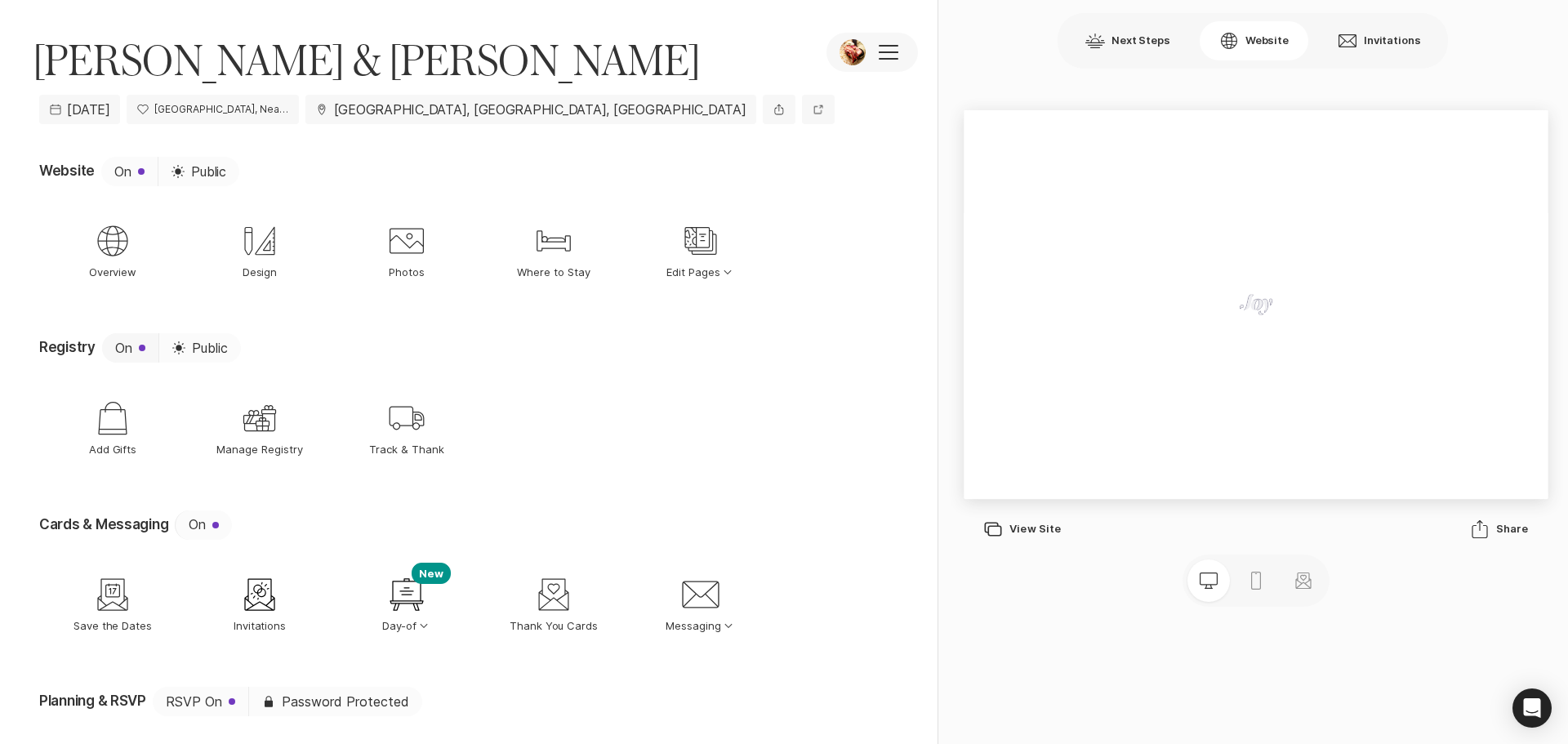
click at [127, 349] on button "On" at bounding box center [130, 347] width 57 height 29
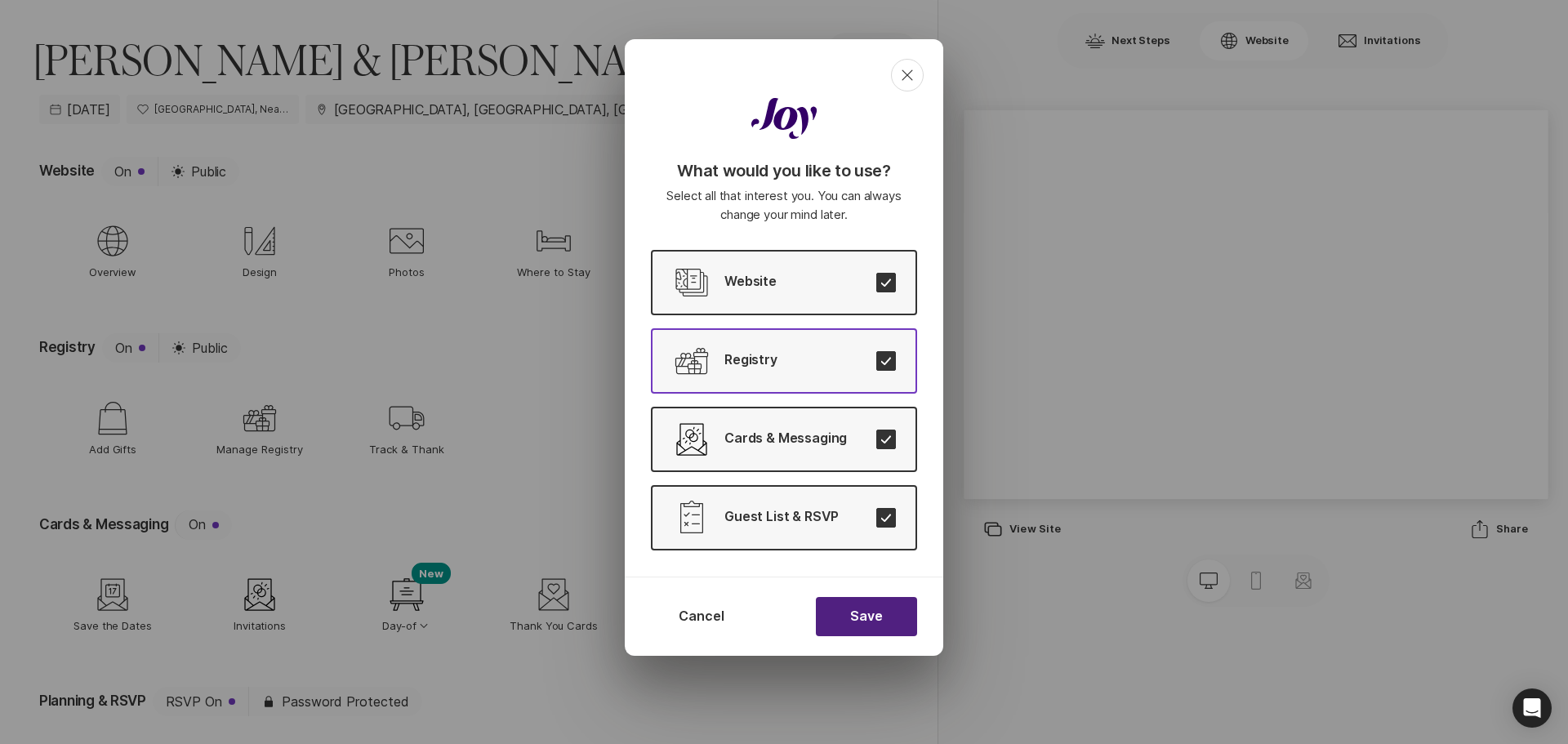
click at [882, 362] on icon at bounding box center [886, 362] width 10 height 8
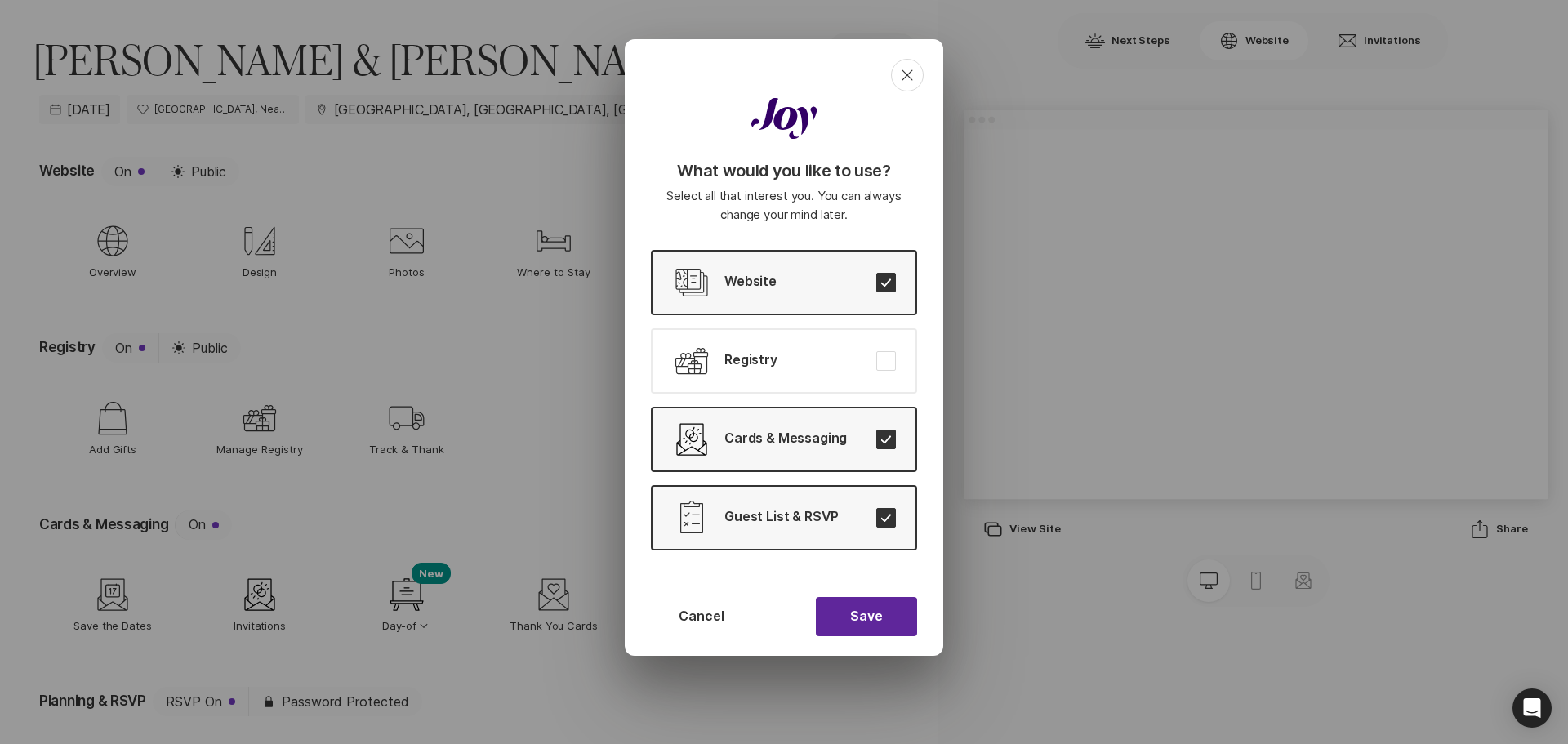
click at [870, 630] on button "Save" at bounding box center [866, 616] width 101 height 39
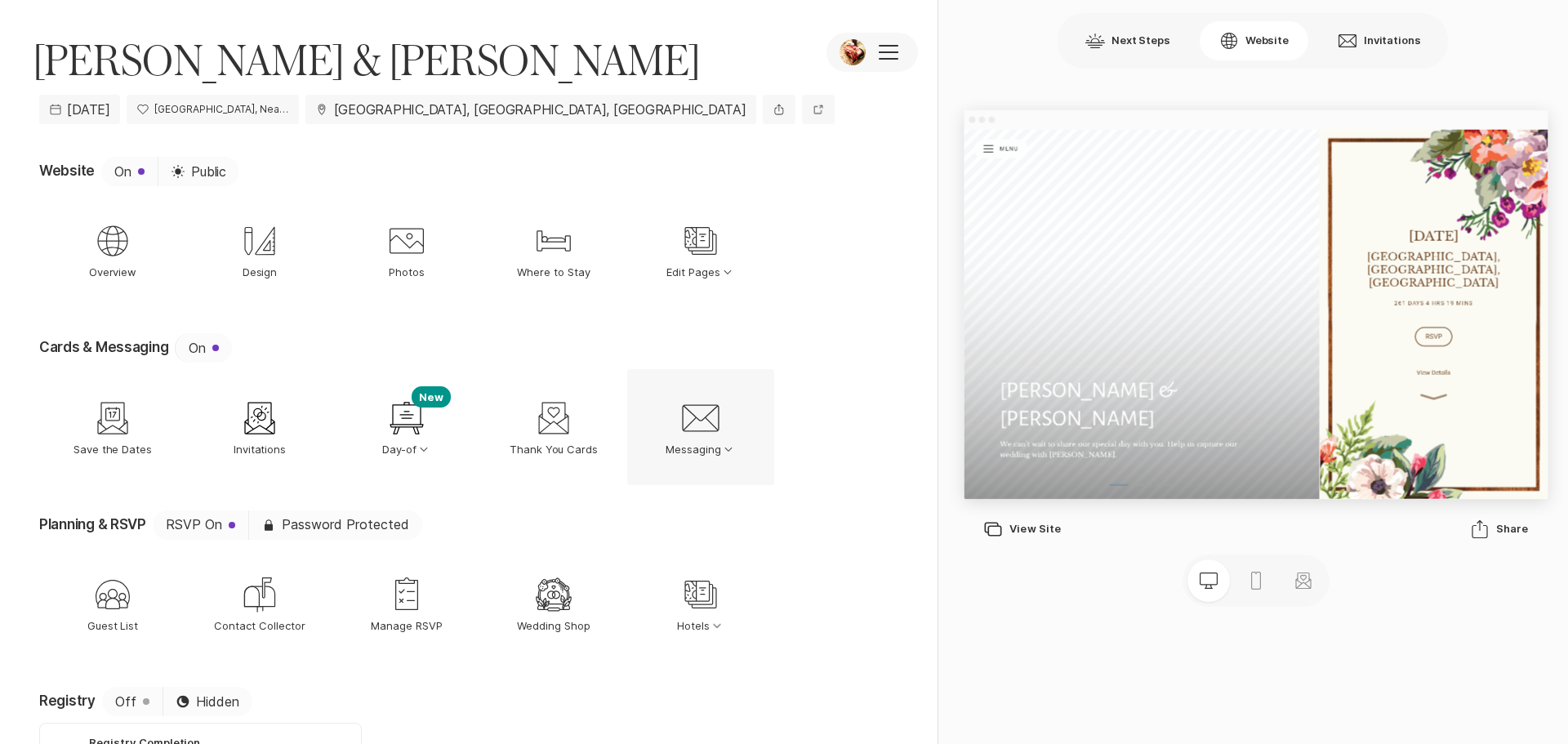
click at [695, 431] on icon at bounding box center [700, 418] width 37 height 27
drag, startPoint x: 848, startPoint y: 418, endPoint x: 800, endPoint y: 423, distance: 48.3
click at [849, 418] on nav "Save The Date Save the Dates Invitation Invitations Welcome Sign New Day-of Opt…" at bounding box center [471, 427] width 865 height 116
click at [554, 438] on div "Thank You Thank You Cards" at bounding box center [553, 427] width 147 height 116
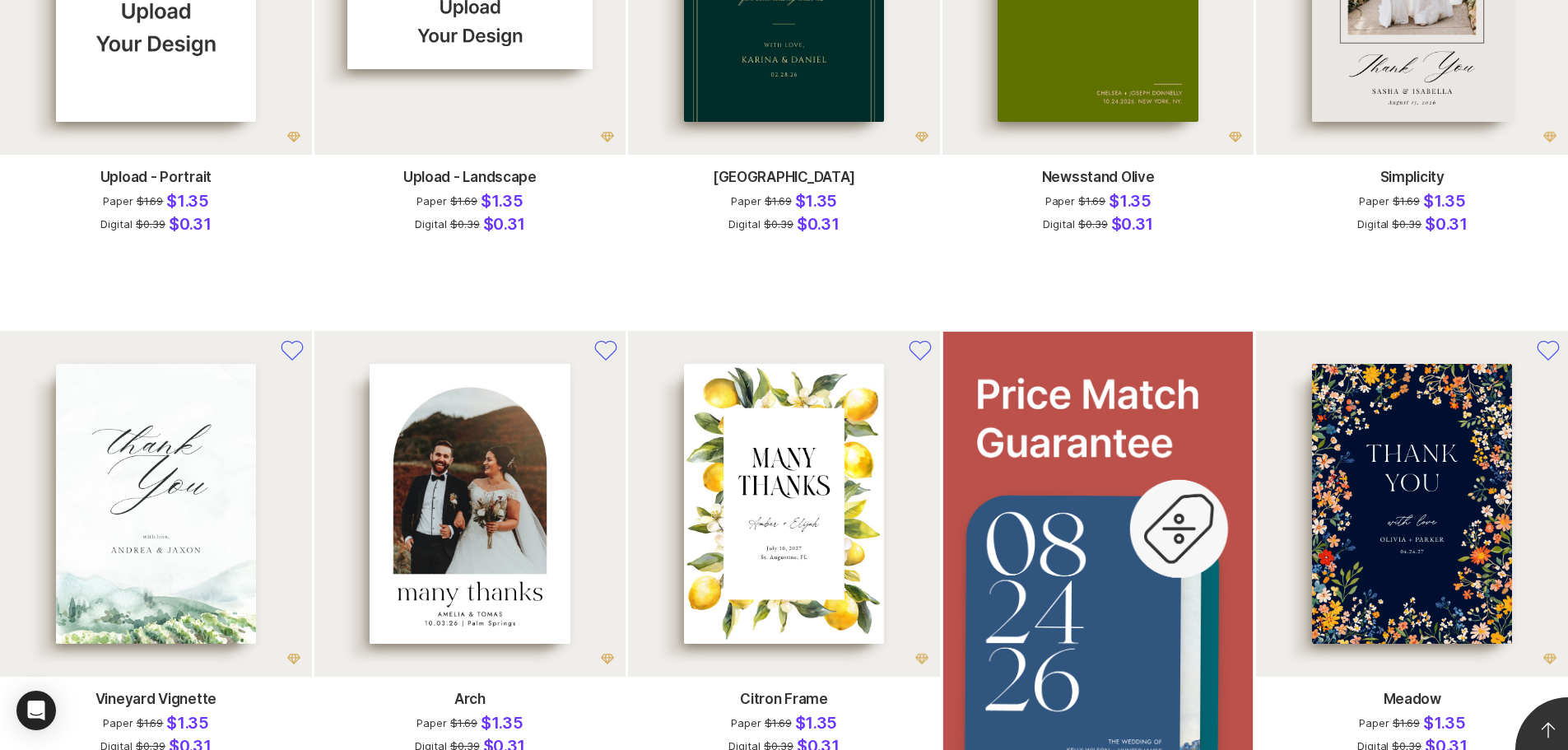
scroll to position [988, 0]
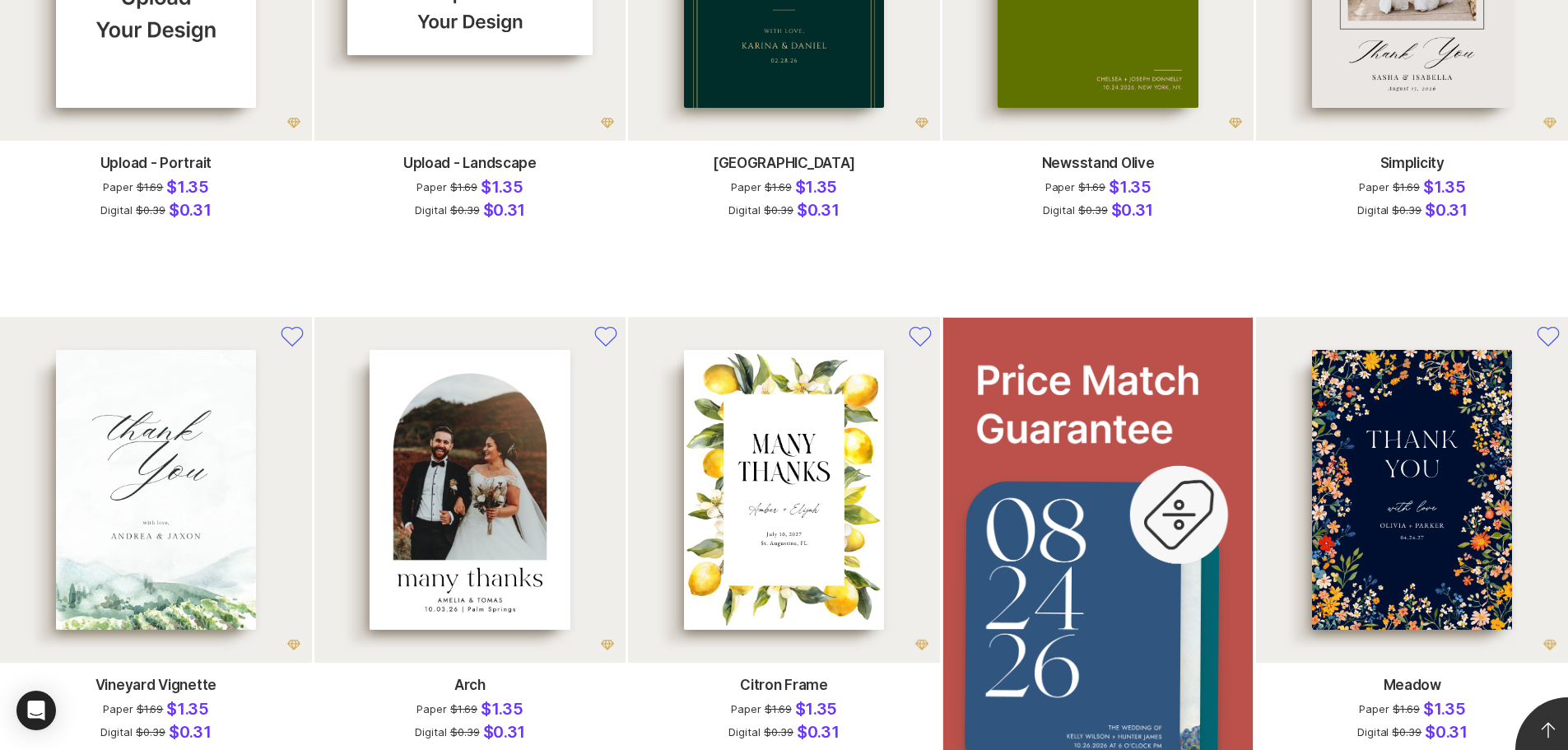
click at [943, 348] on img at bounding box center [1098, 577] width 310 height 518
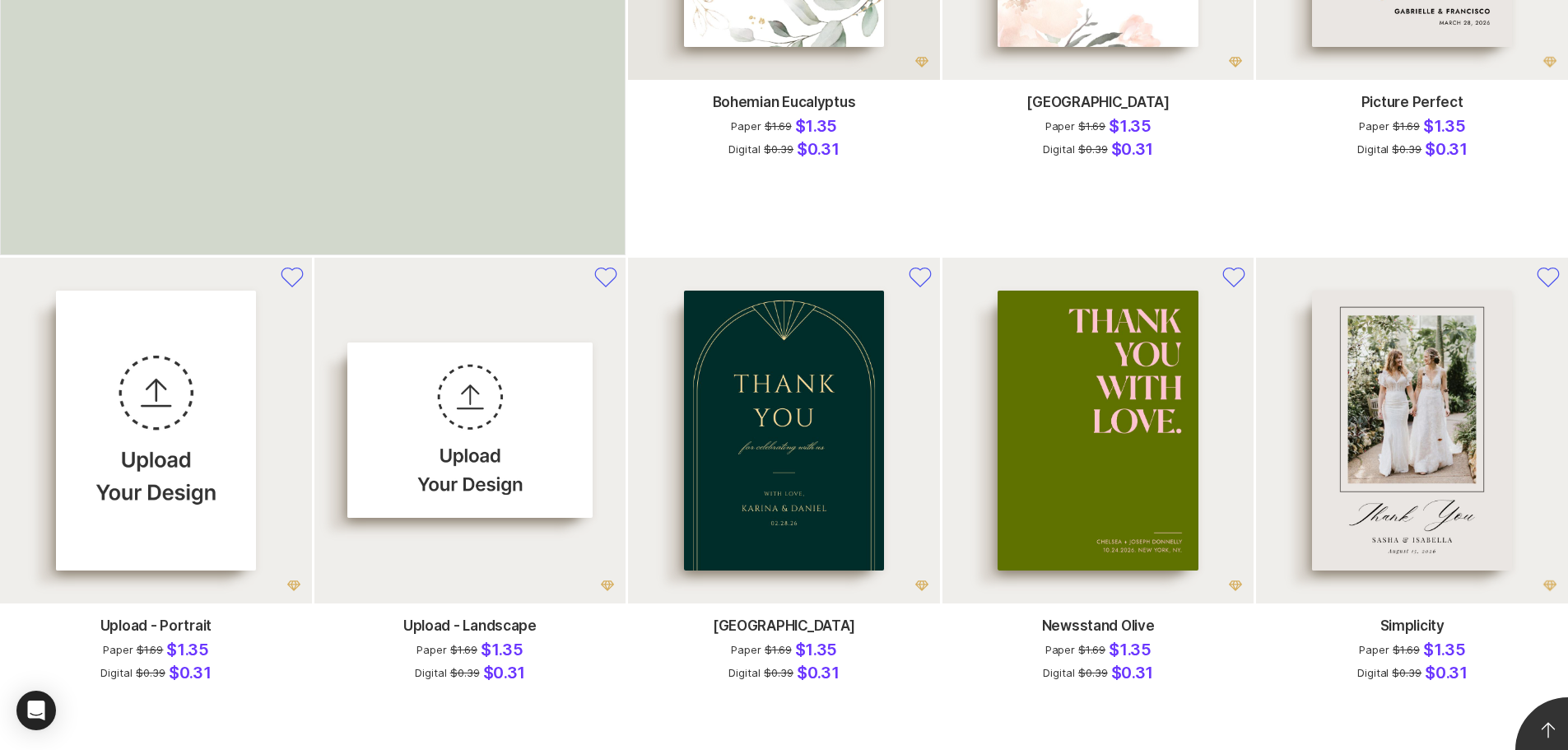
scroll to position [0, 0]
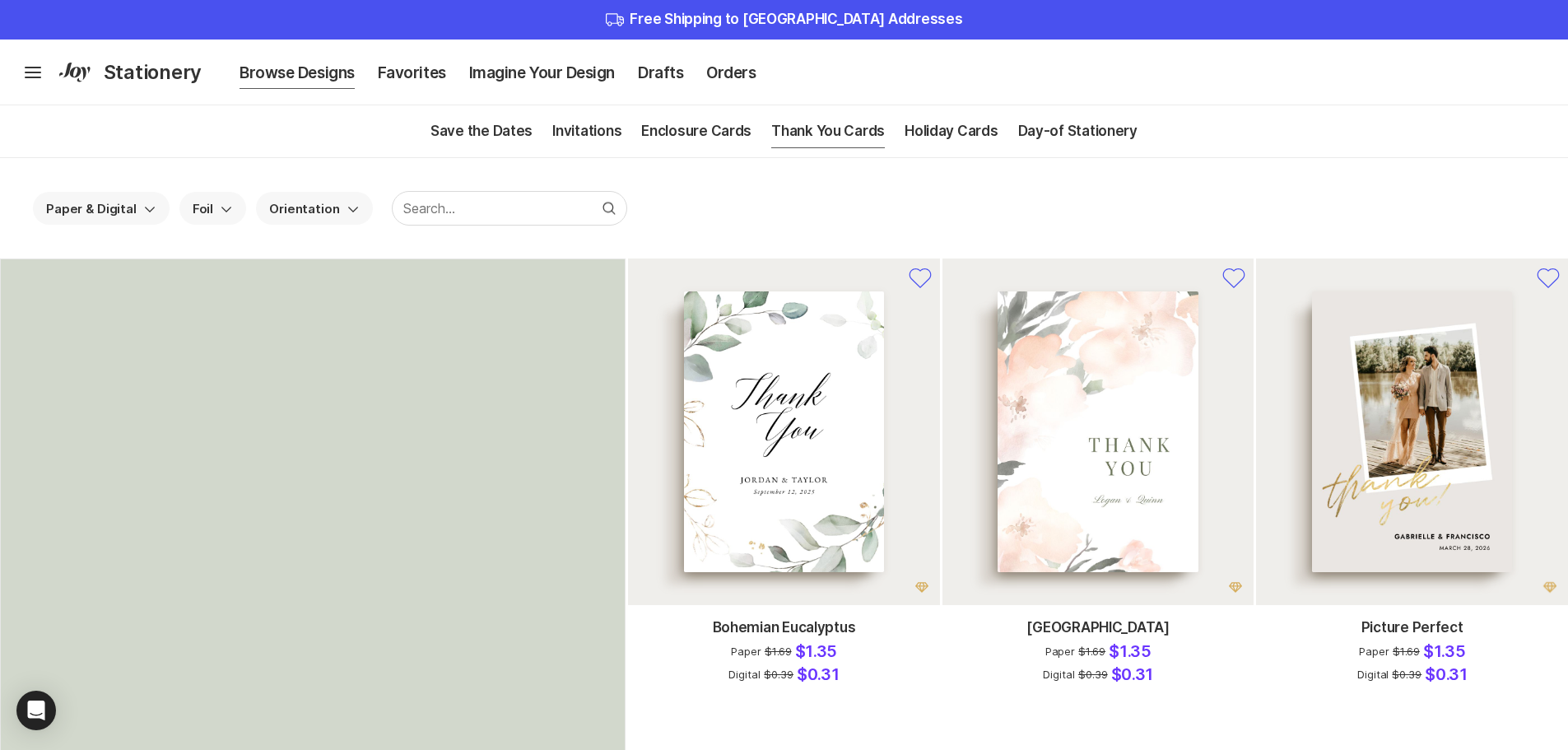
click at [209, 209] on span "Foil Chevron Down" at bounding box center [213, 210] width 40 height 15
click at [213, 152] on ul "Save the Dates Invitations Enclosure Cards Thank You Cards Holiday Cards Day-of…" at bounding box center [784, 131] width 1568 height 53
click at [278, 205] on span "Orientation Chevron Down" at bounding box center [314, 210] width 90 height 15
click at [318, 138] on ul "Save the Dates Invitations Enclosure Cards Thank You Cards Holiday Cards Day-of…" at bounding box center [784, 131] width 1568 height 53
click at [694, 125] on link "Enclosure Cards" at bounding box center [696, 131] width 110 height 52
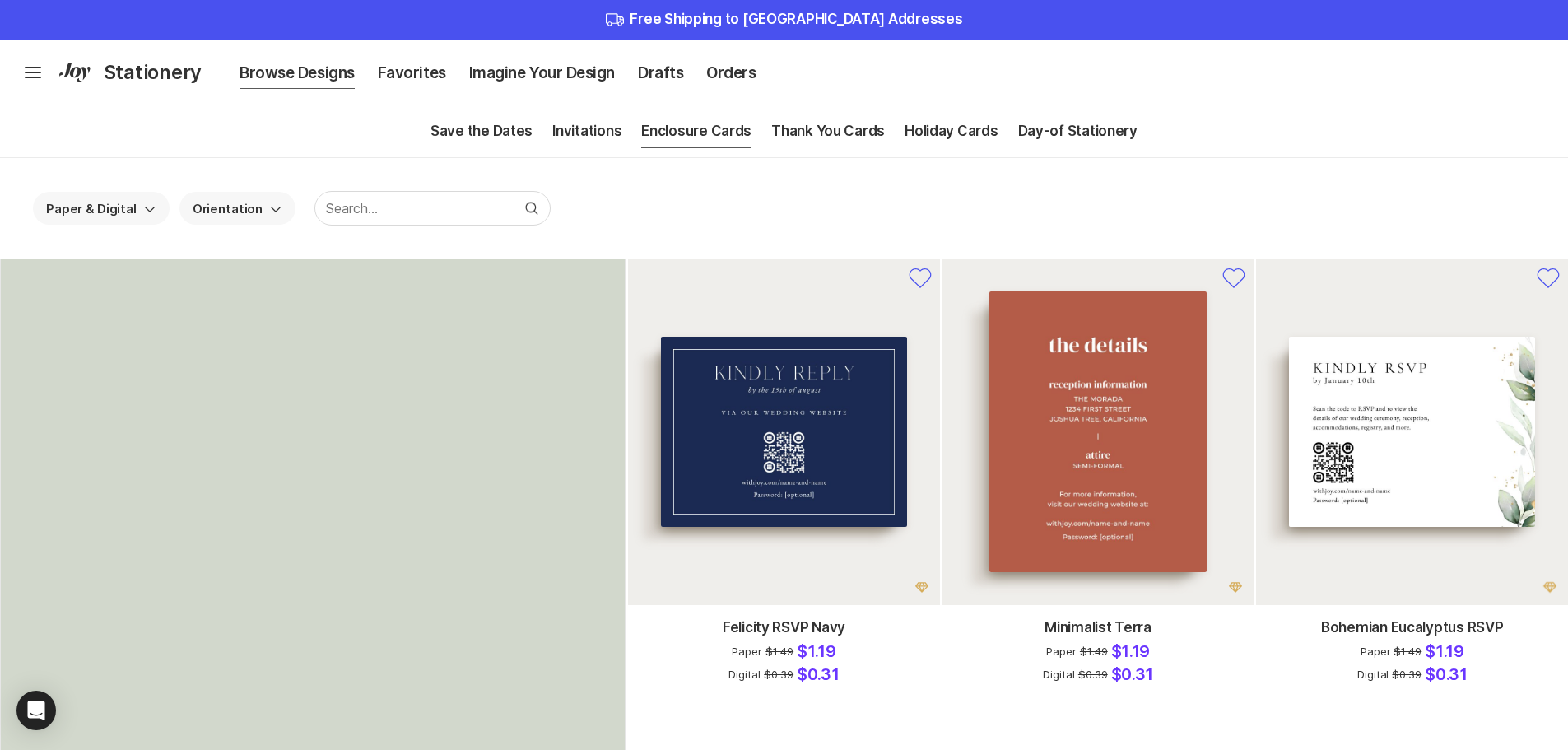
click at [190, 199] on button "Orientation Chevron Down" at bounding box center [237, 208] width 116 height 33
click at [193, 205] on span "Orientation Chevron Up" at bounding box center [237, 210] width 90 height 15
click at [101, 210] on span "Paper & Digital Chevron Down" at bounding box center [101, 210] width 110 height 15
click at [101, 210] on span "Paper & Digital Chevron Up" at bounding box center [101, 210] width 110 height 15
click at [591, 125] on link "Invitations" at bounding box center [587, 131] width 69 height 52
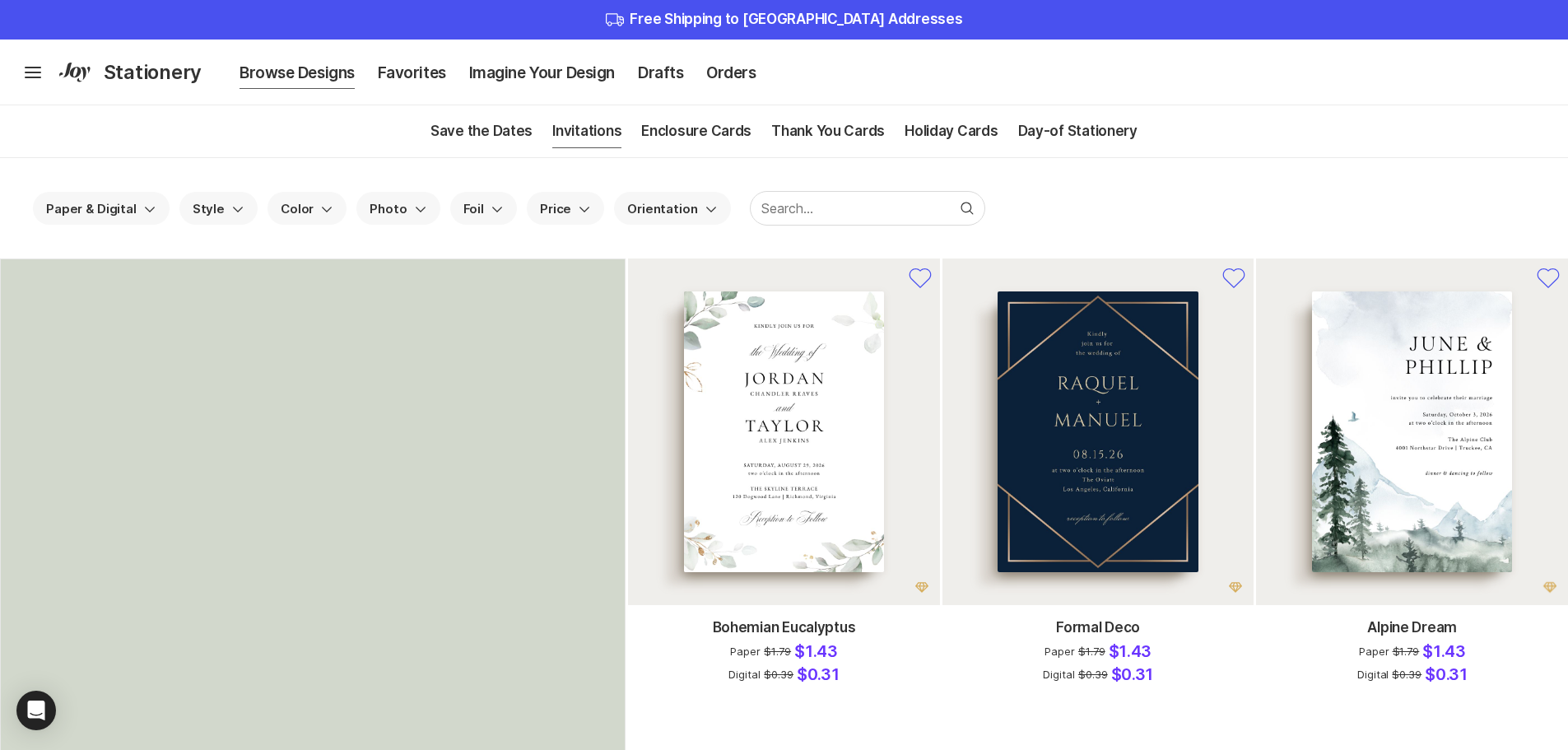
click at [559, 218] on button "Price Chevron Down" at bounding box center [565, 208] width 77 height 33
click at [548, 256] on label "Free Digital ( 209 )" at bounding box center [628, 258] width 201 height 33
click at [527, 258] on input "Free Digital ( 209 )" at bounding box center [527, 258] width 1 height 1
checkbox input "true"
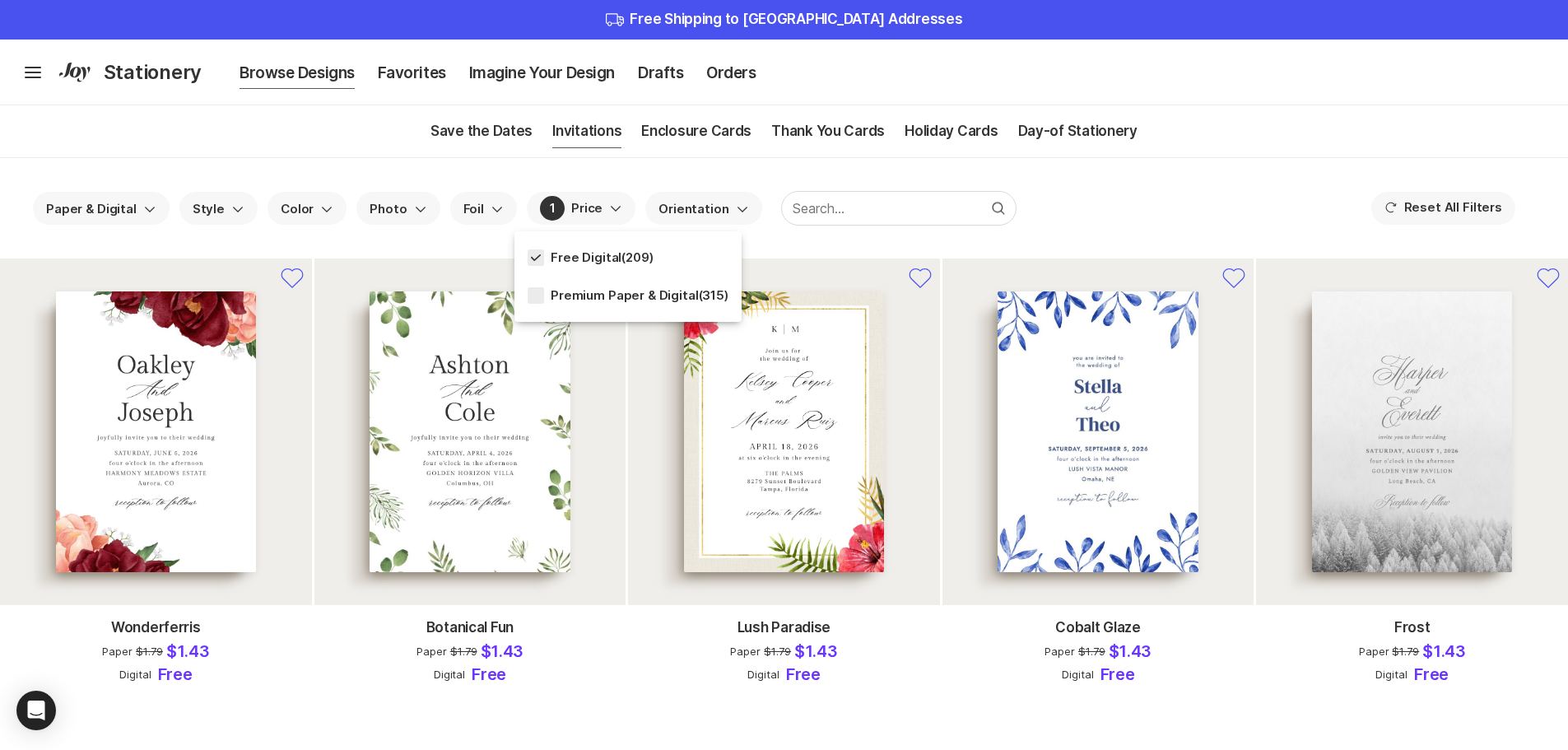
click at [596, 197] on span "1 Price Chevron Down" at bounding box center [581, 208] width 82 height 24
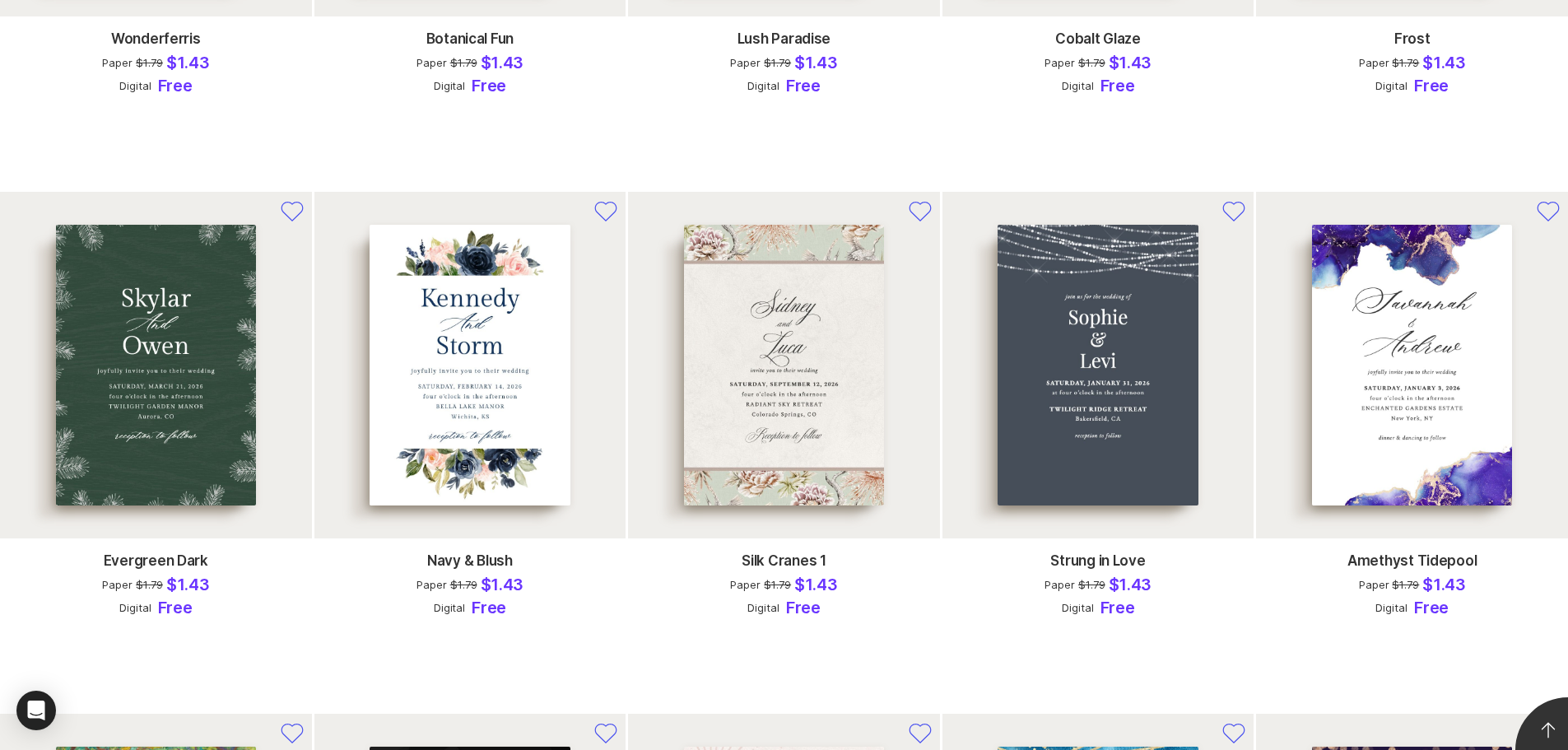
scroll to position [494, 0]
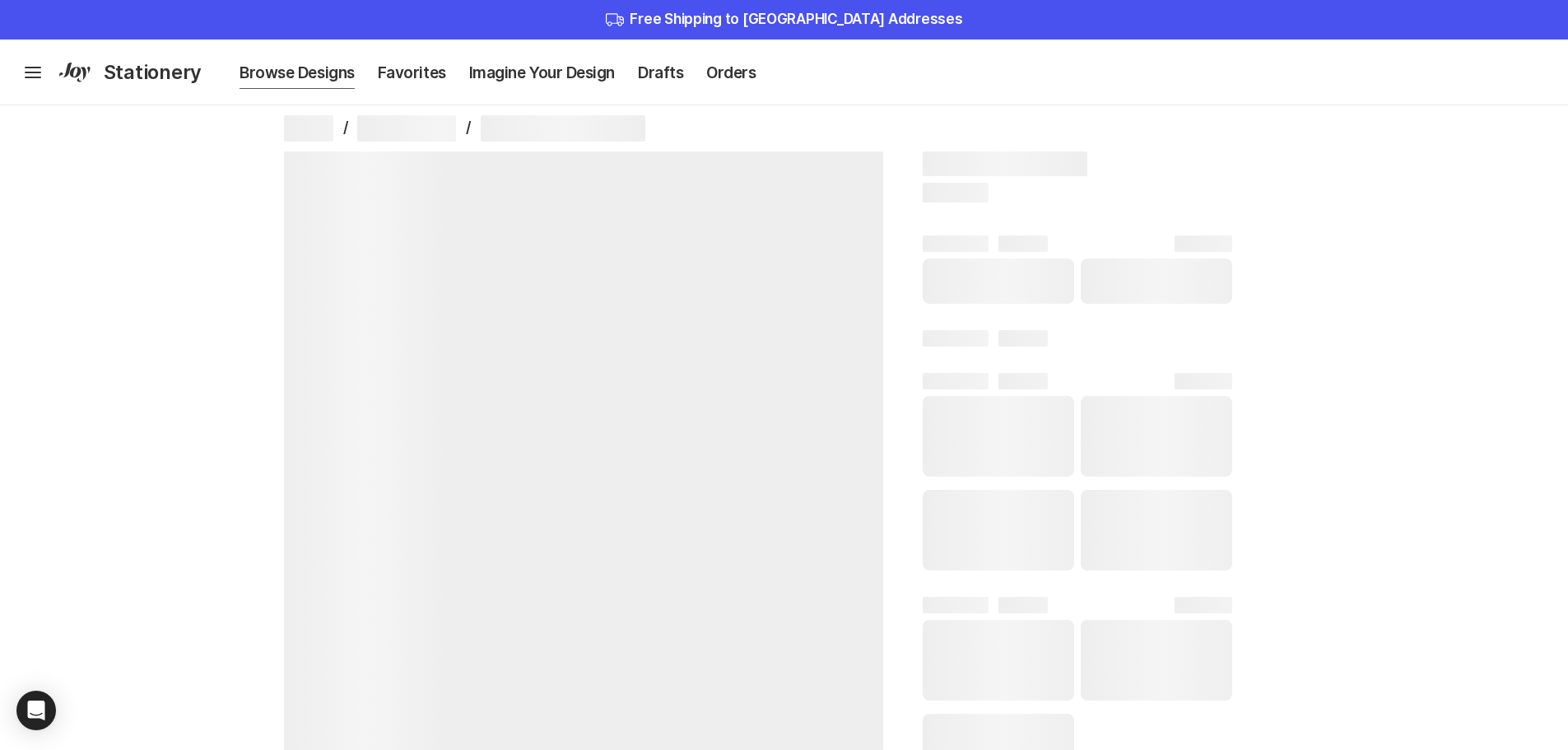
select select "100"
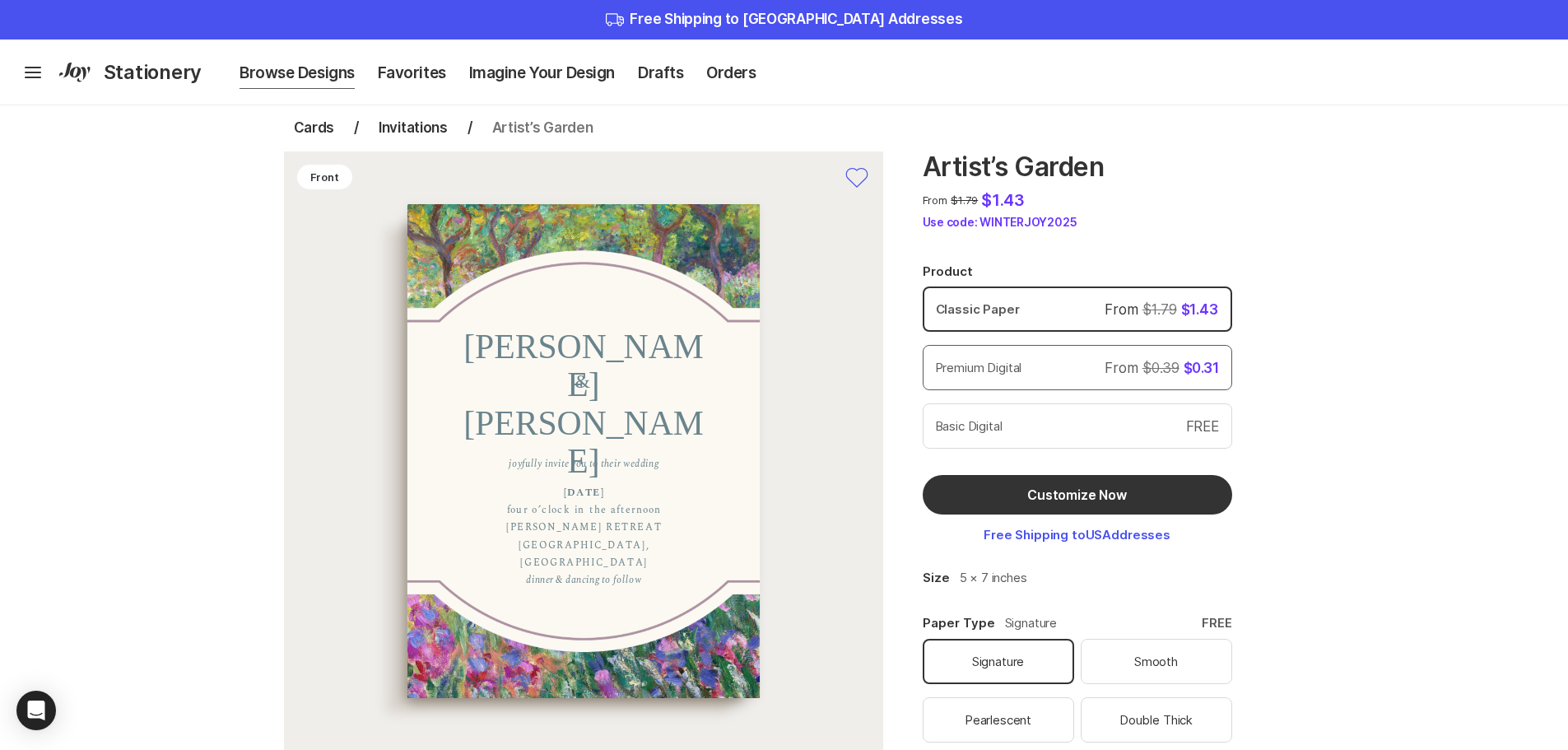
click at [989, 380] on div "Premium Digital From $0.39 $0.31" at bounding box center [1078, 368] width 298 height 34
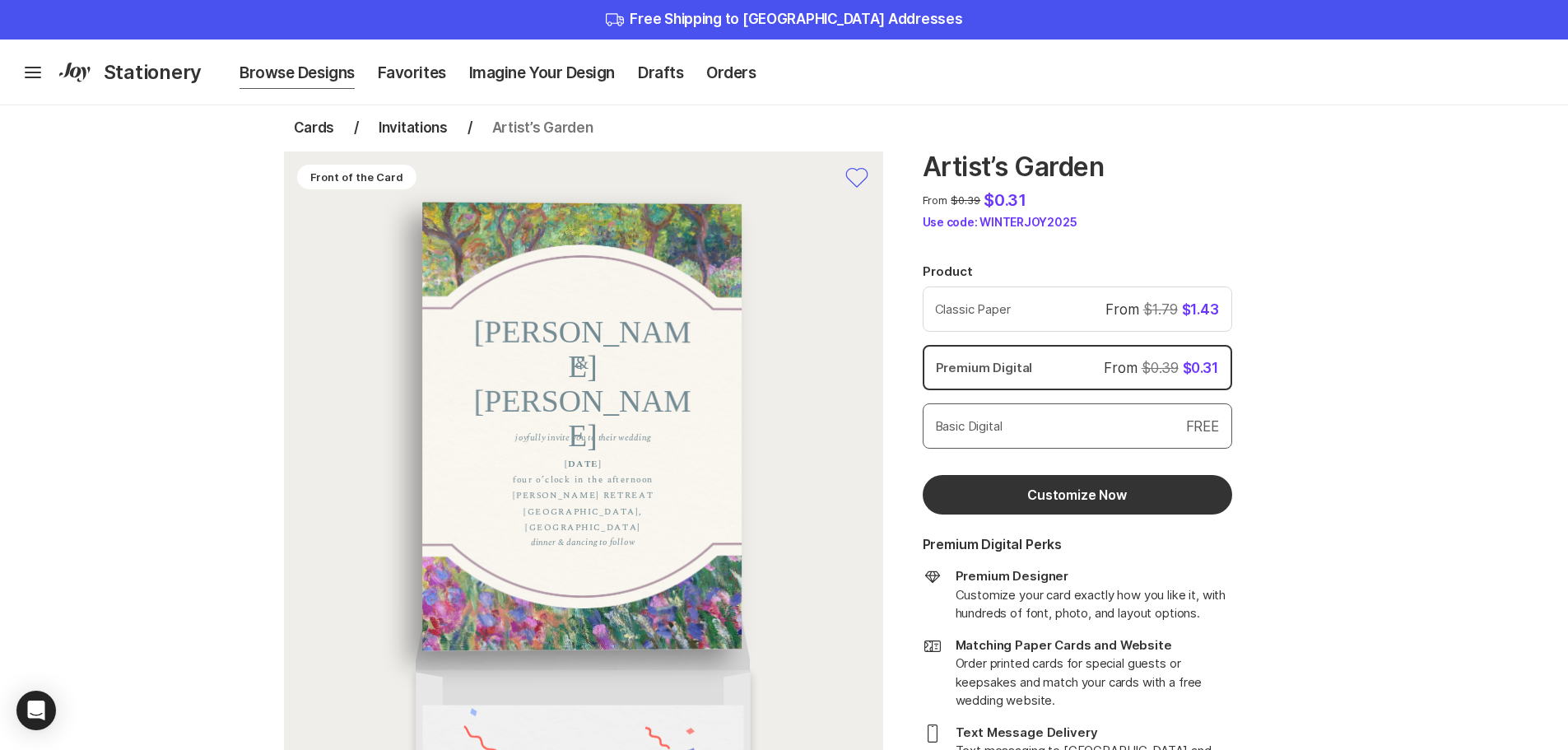
click at [988, 419] on p "Basic Digital" at bounding box center [969, 426] width 67 height 19
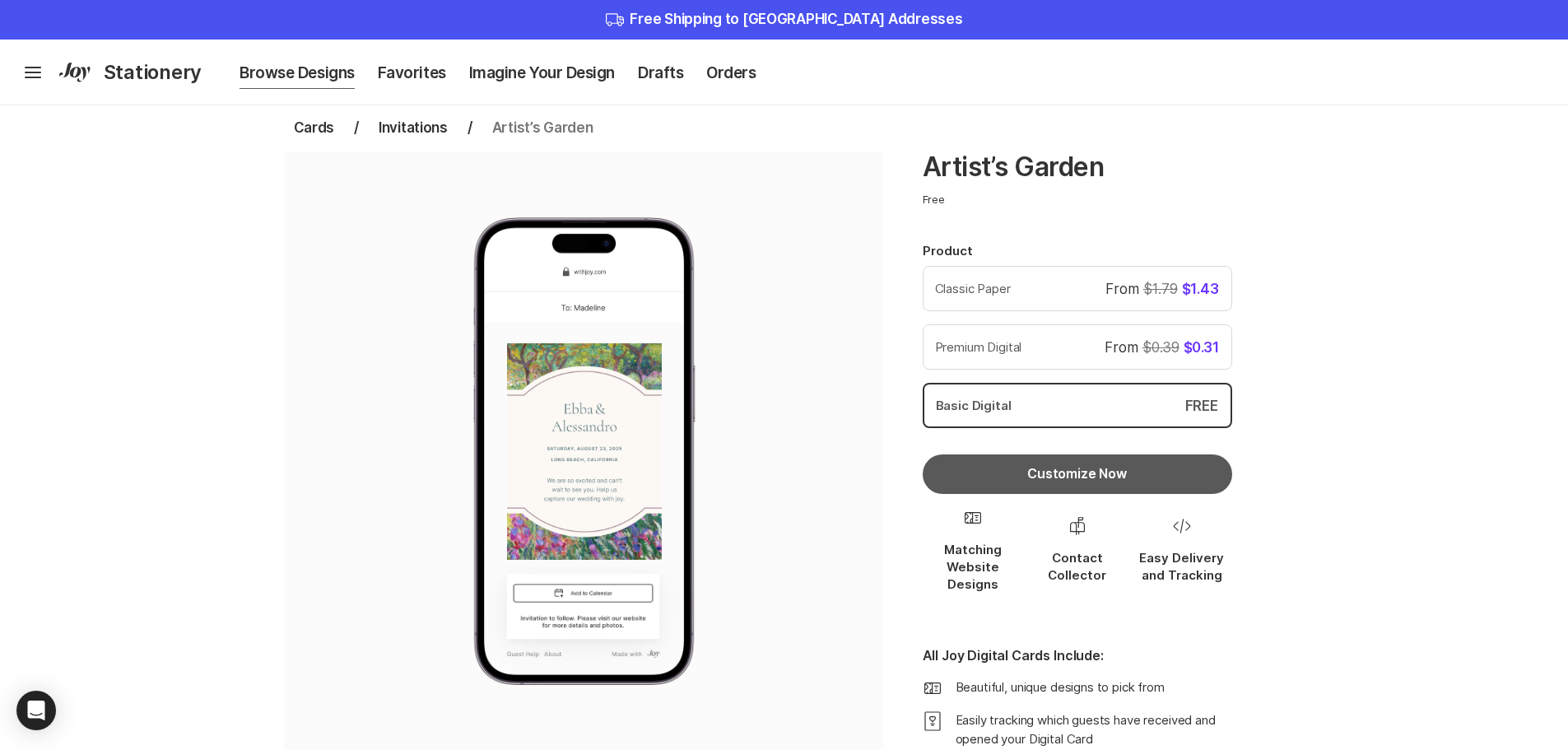
click at [1012, 486] on button "Customize Now" at bounding box center [1078, 474] width 310 height 40
